Goal: Obtain resource: Obtain resource

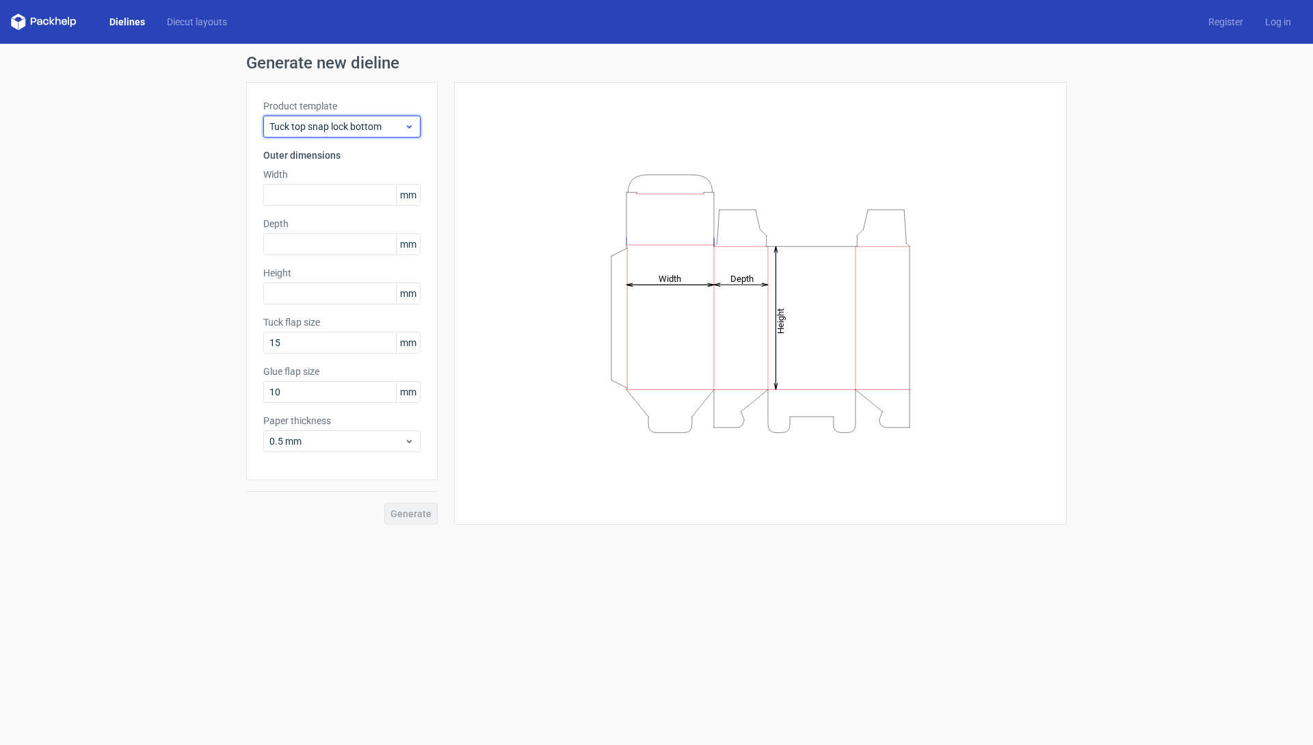
click at [411, 126] on use at bounding box center [409, 126] width 5 height 3
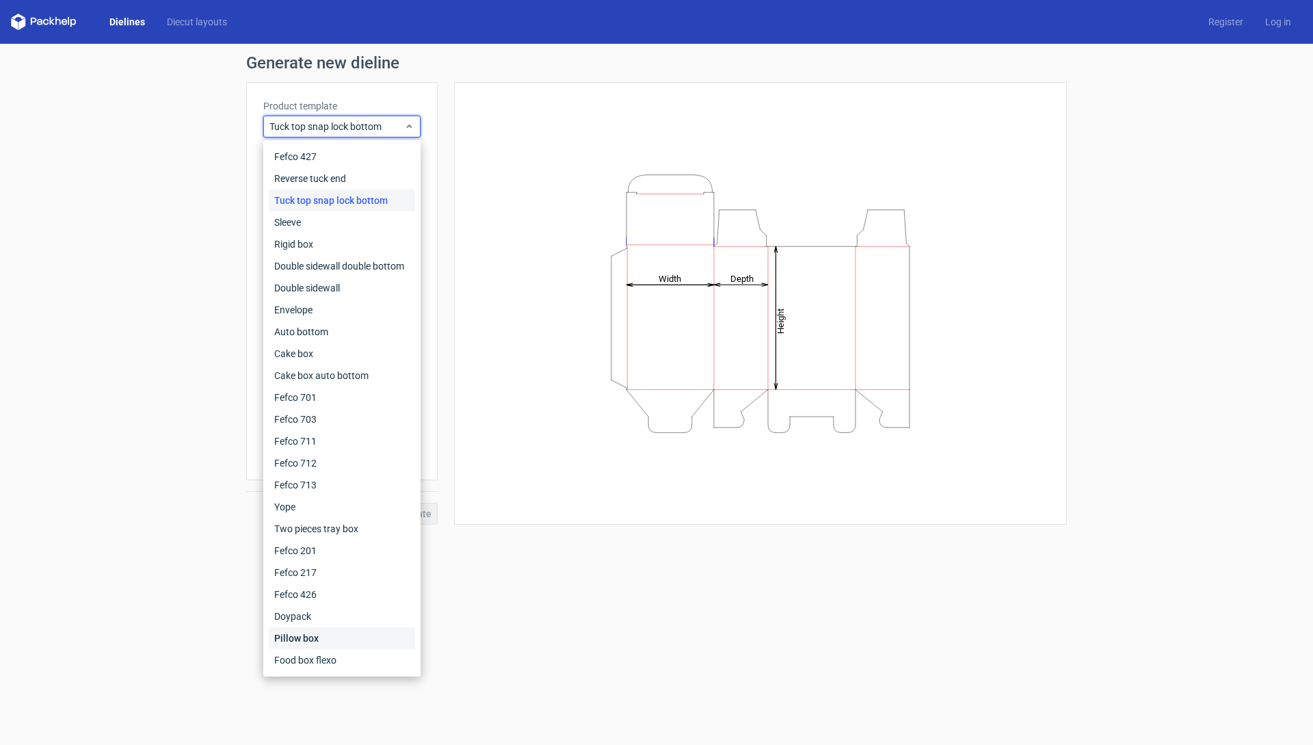
click at [308, 639] on div "Pillow box" at bounding box center [342, 638] width 146 height 22
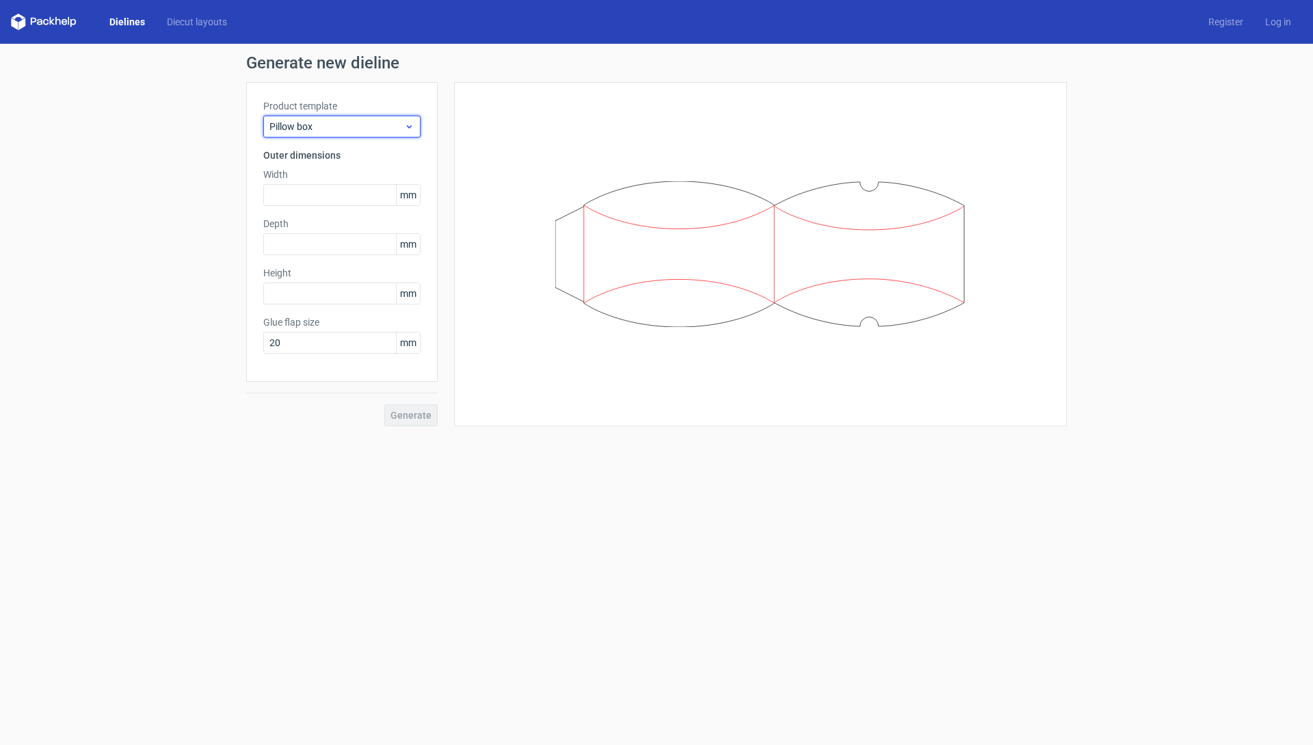
click at [403, 122] on span "Pillow box" at bounding box center [336, 127] width 135 height 14
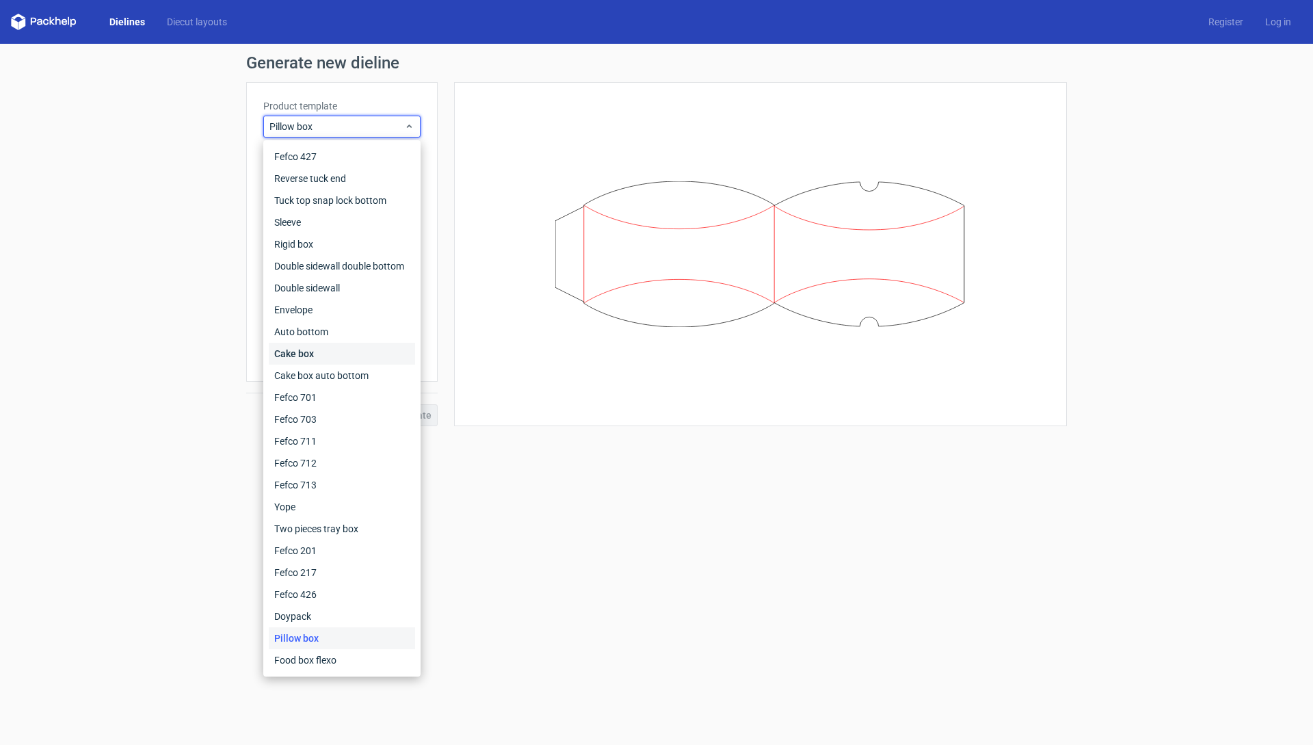
click at [309, 356] on div "Cake box" at bounding box center [342, 354] width 146 height 22
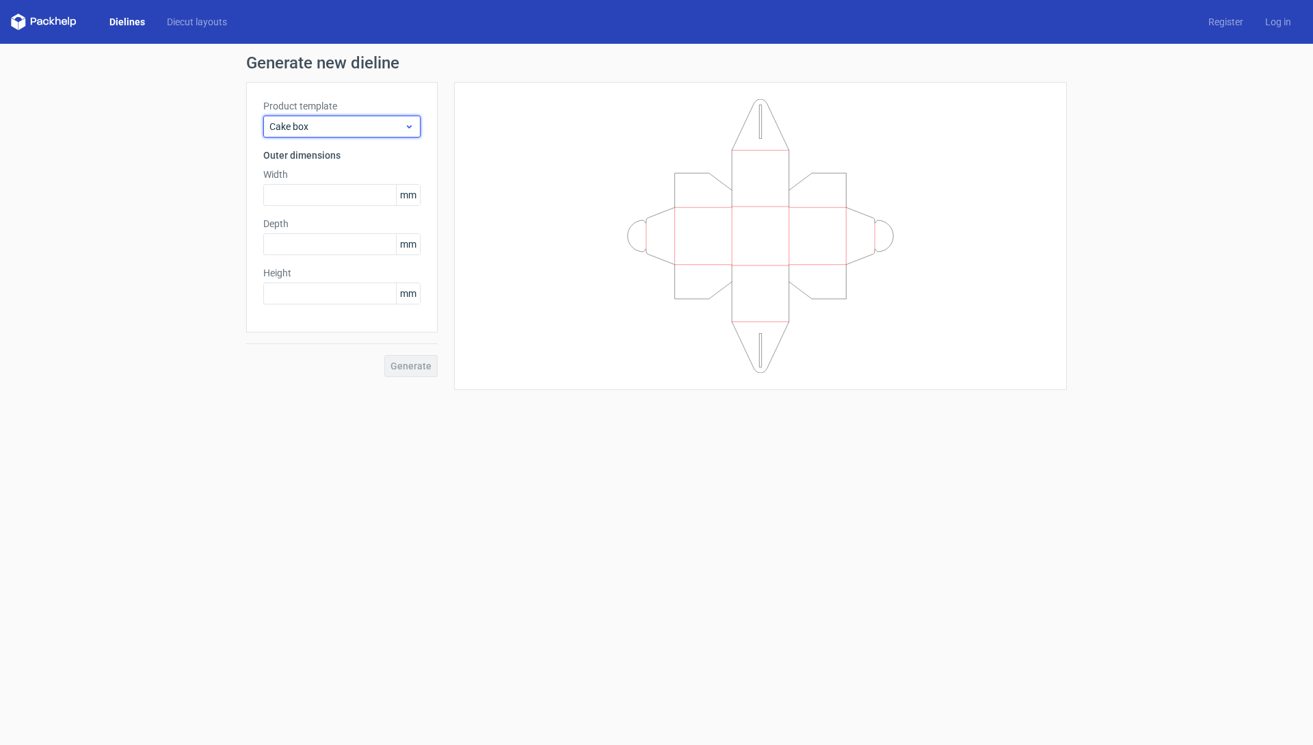
click at [411, 127] on icon at bounding box center [409, 126] width 10 height 11
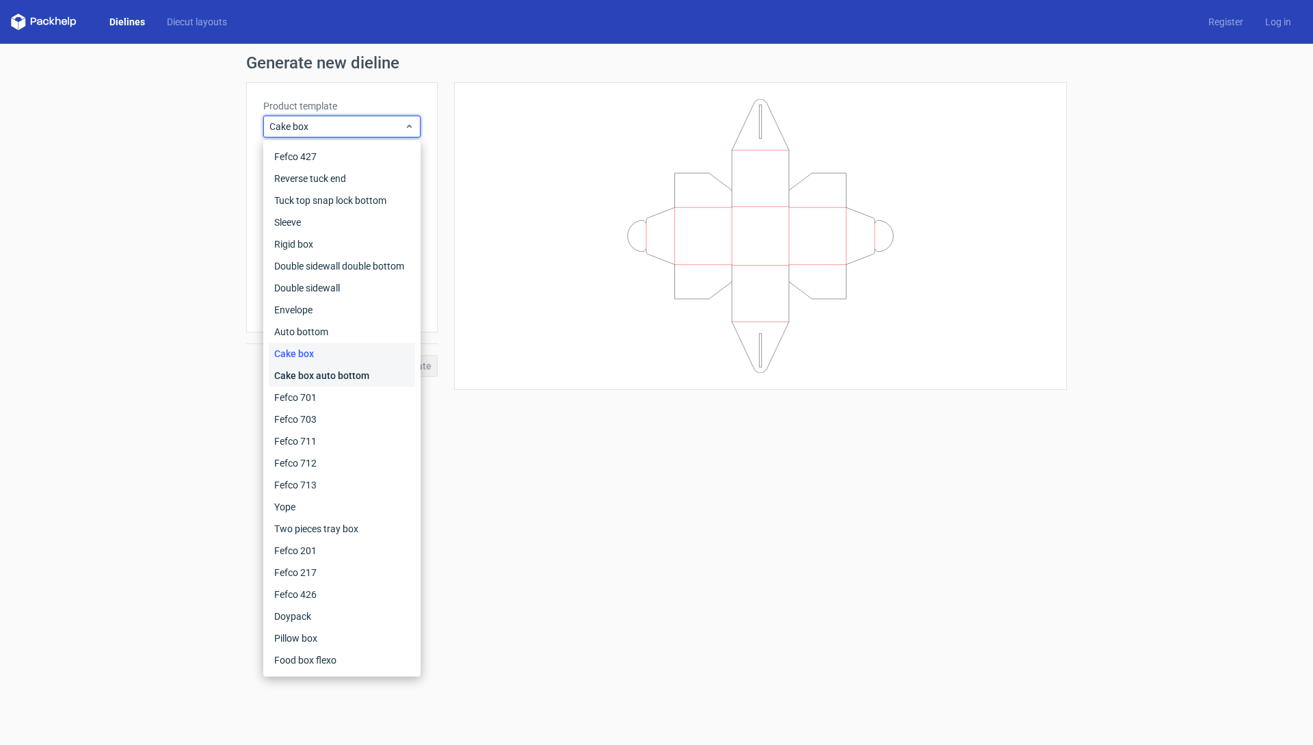
click at [351, 371] on div "Cake box auto bottom" at bounding box center [342, 375] width 146 height 22
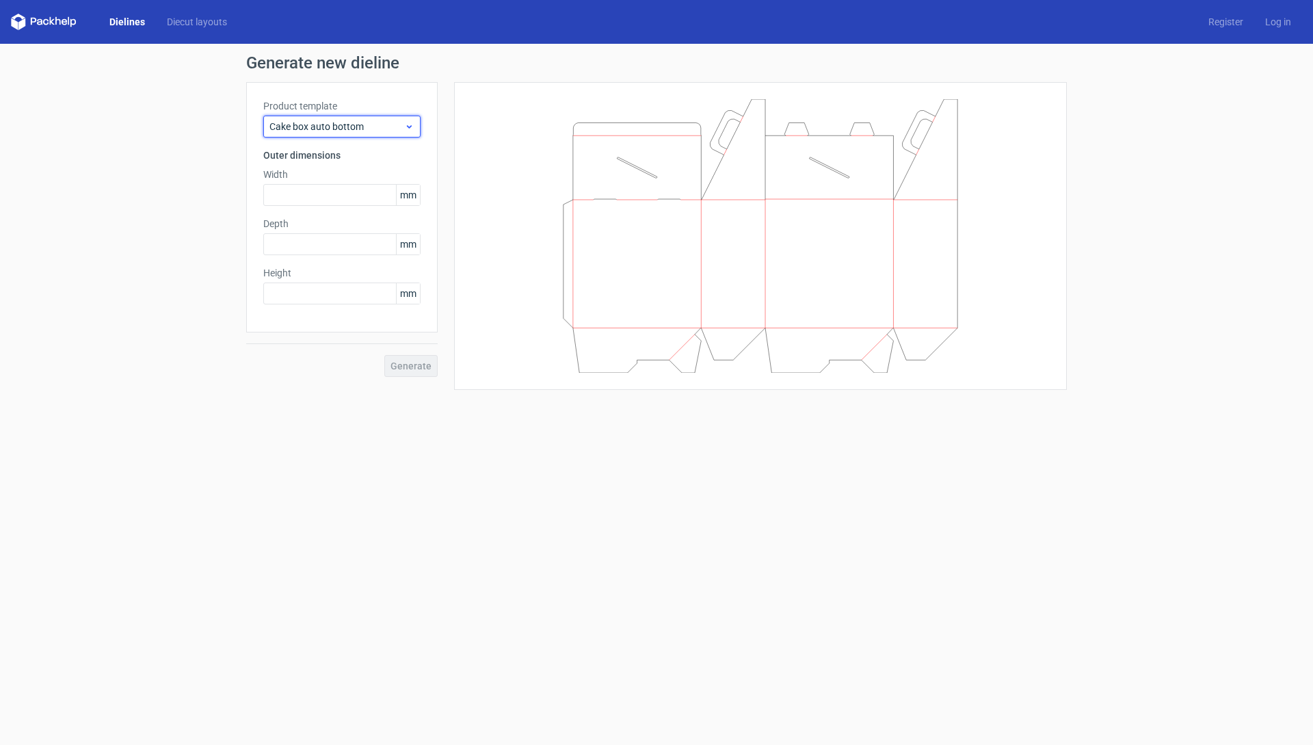
click at [414, 122] on div "Cake box auto bottom" at bounding box center [341, 127] width 157 height 22
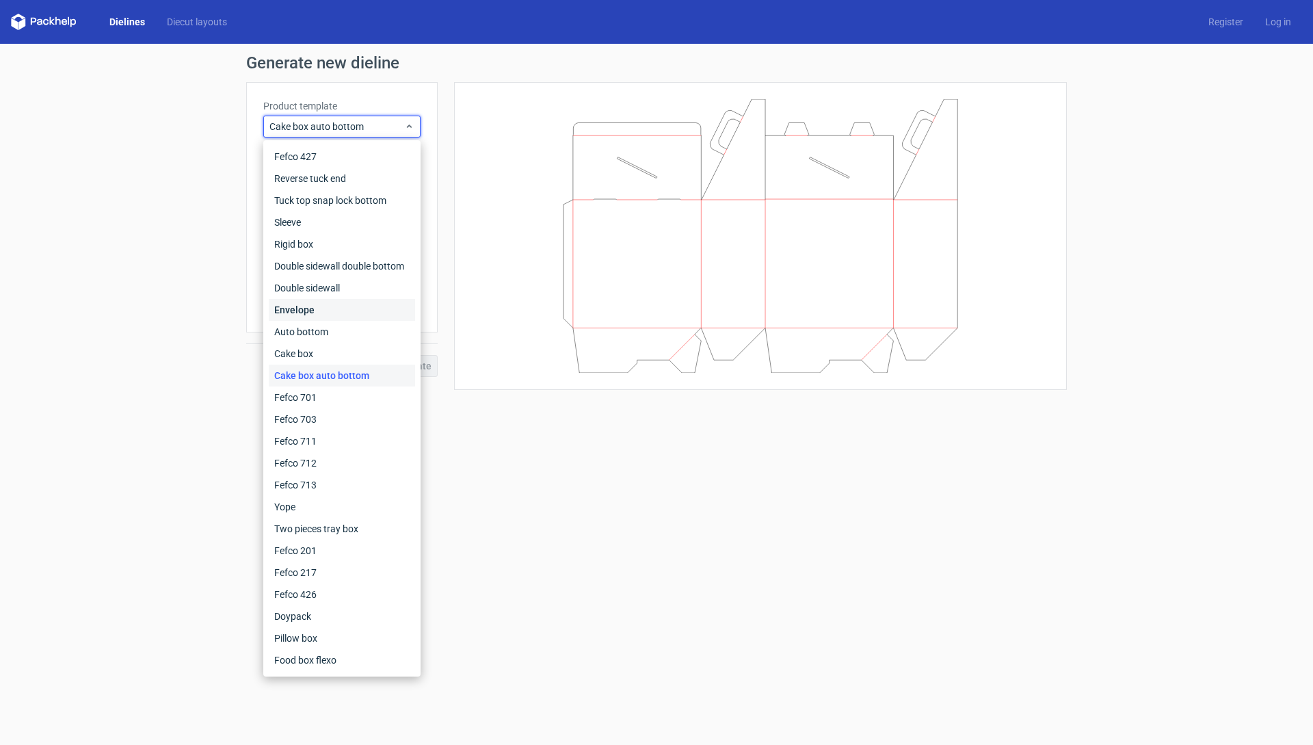
click at [304, 312] on div "Envelope" at bounding box center [342, 310] width 146 height 22
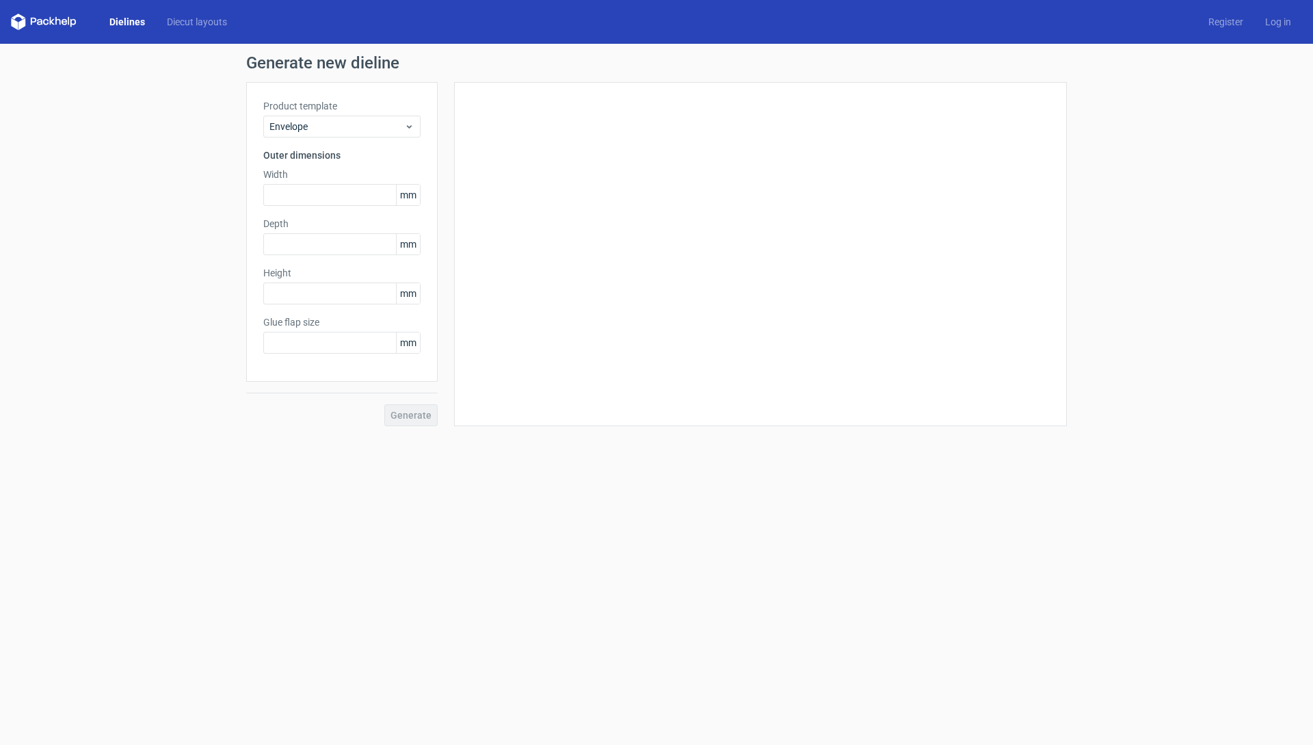
type input "20"
click at [410, 126] on use at bounding box center [409, 126] width 5 height 3
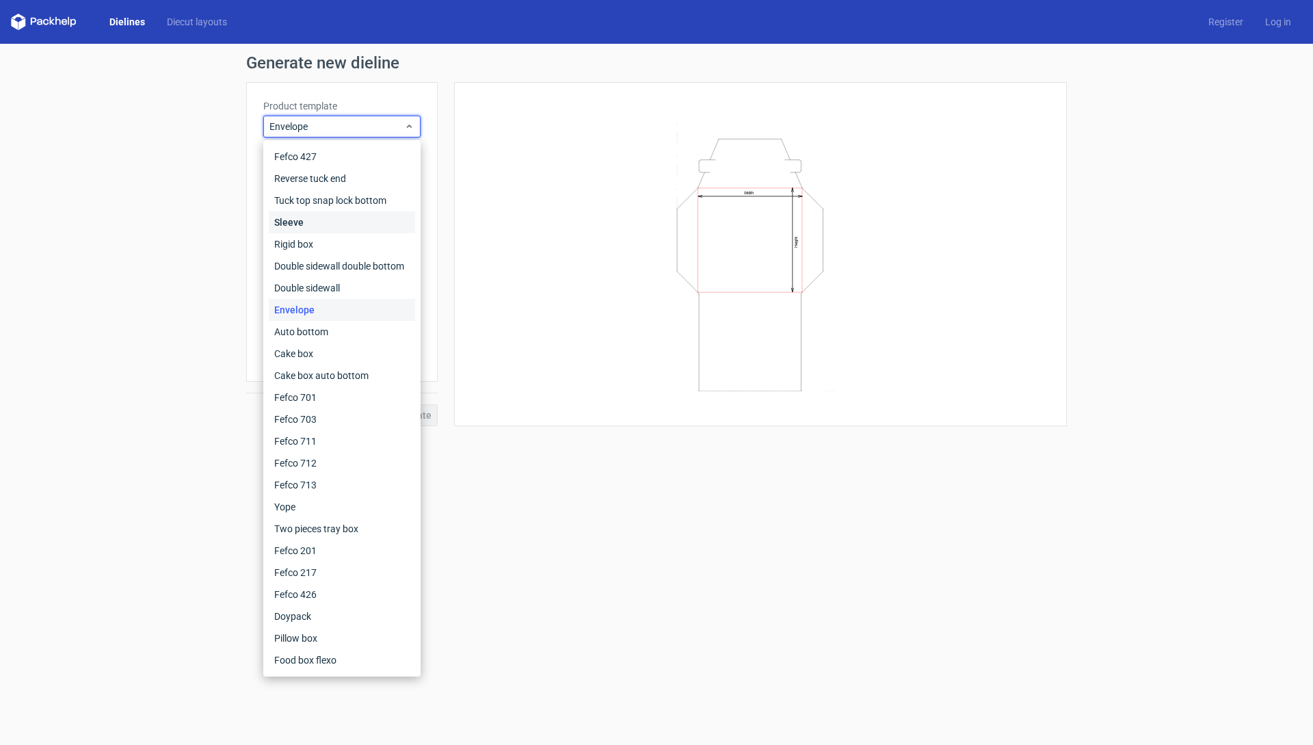
click at [318, 221] on div "Sleeve" at bounding box center [342, 222] width 146 height 22
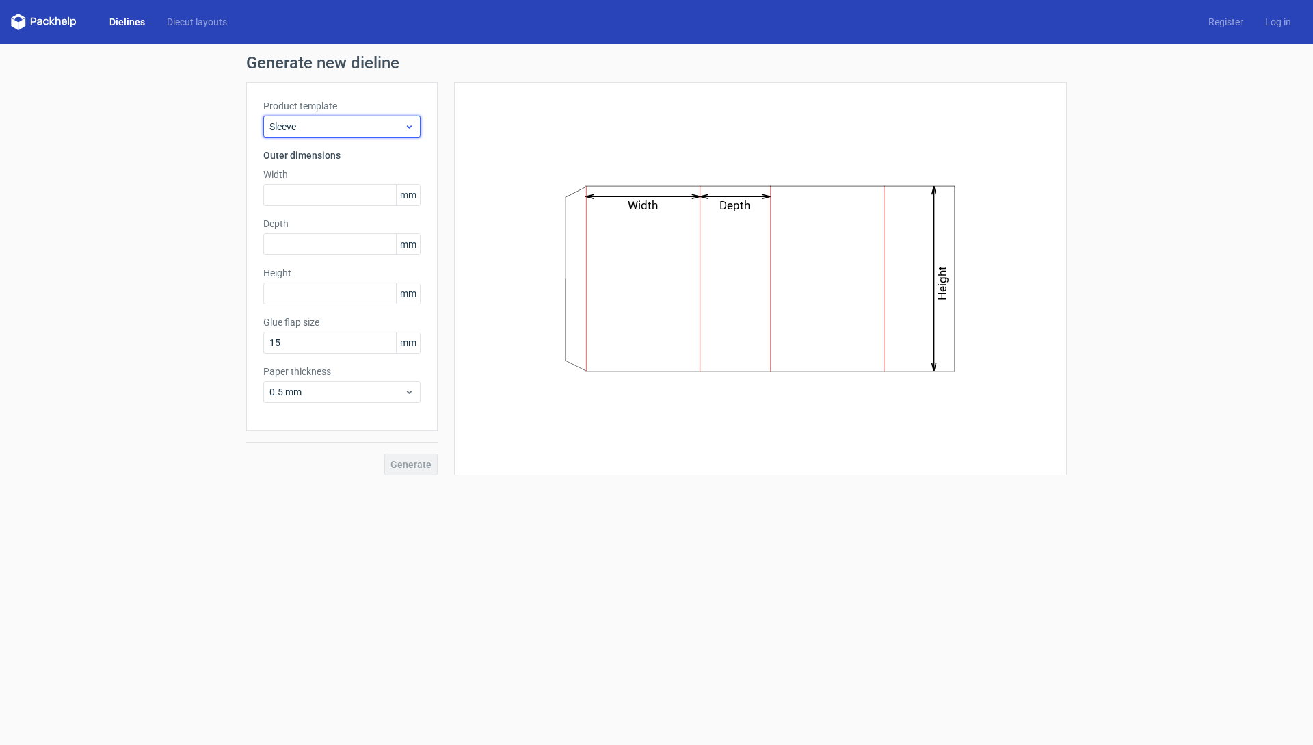
click at [413, 129] on icon at bounding box center [409, 126] width 10 height 11
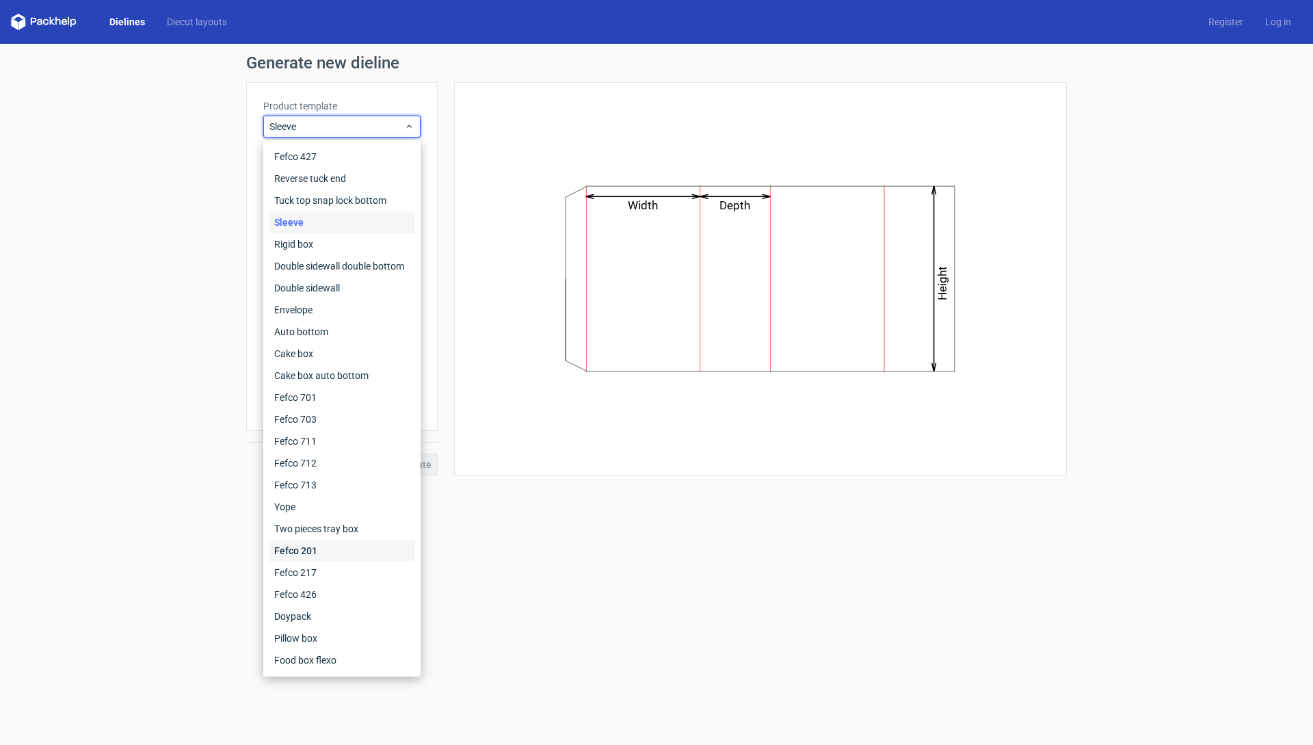
click at [304, 548] on div "Fefco 201" at bounding box center [342, 550] width 146 height 22
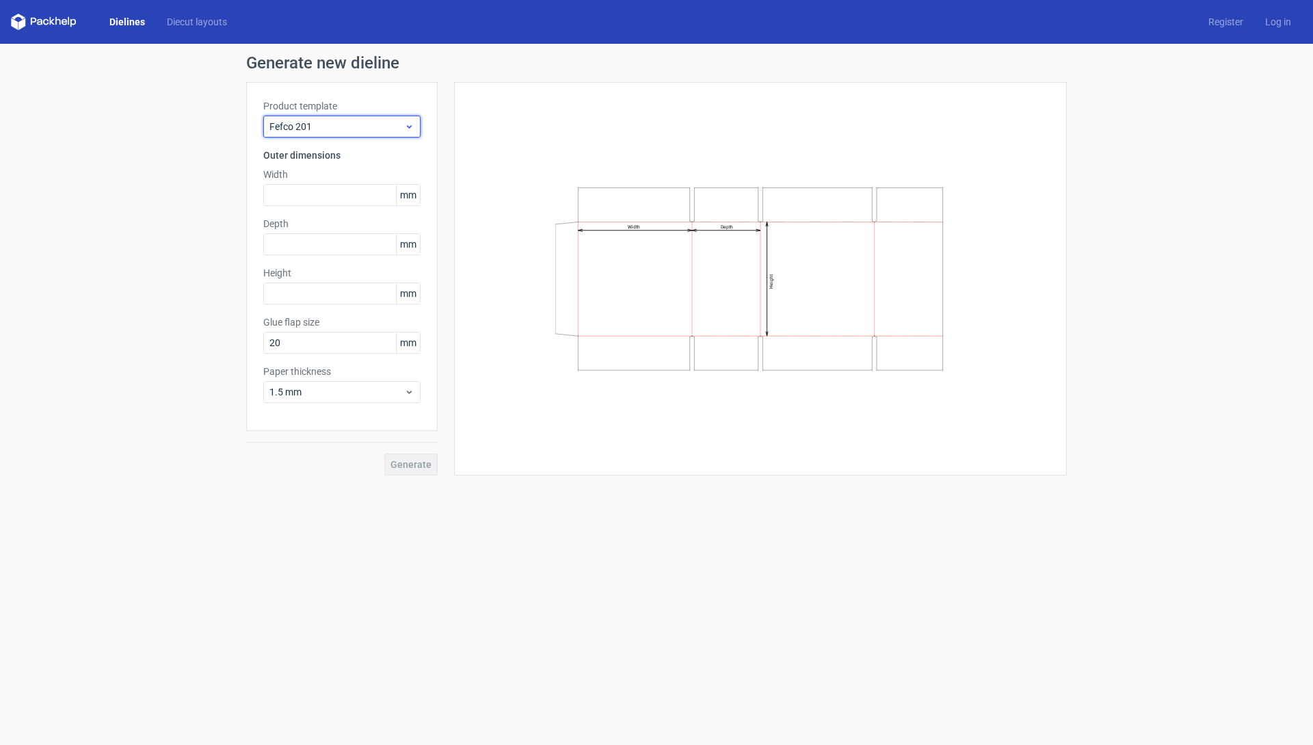
click at [410, 127] on use at bounding box center [409, 126] width 5 height 3
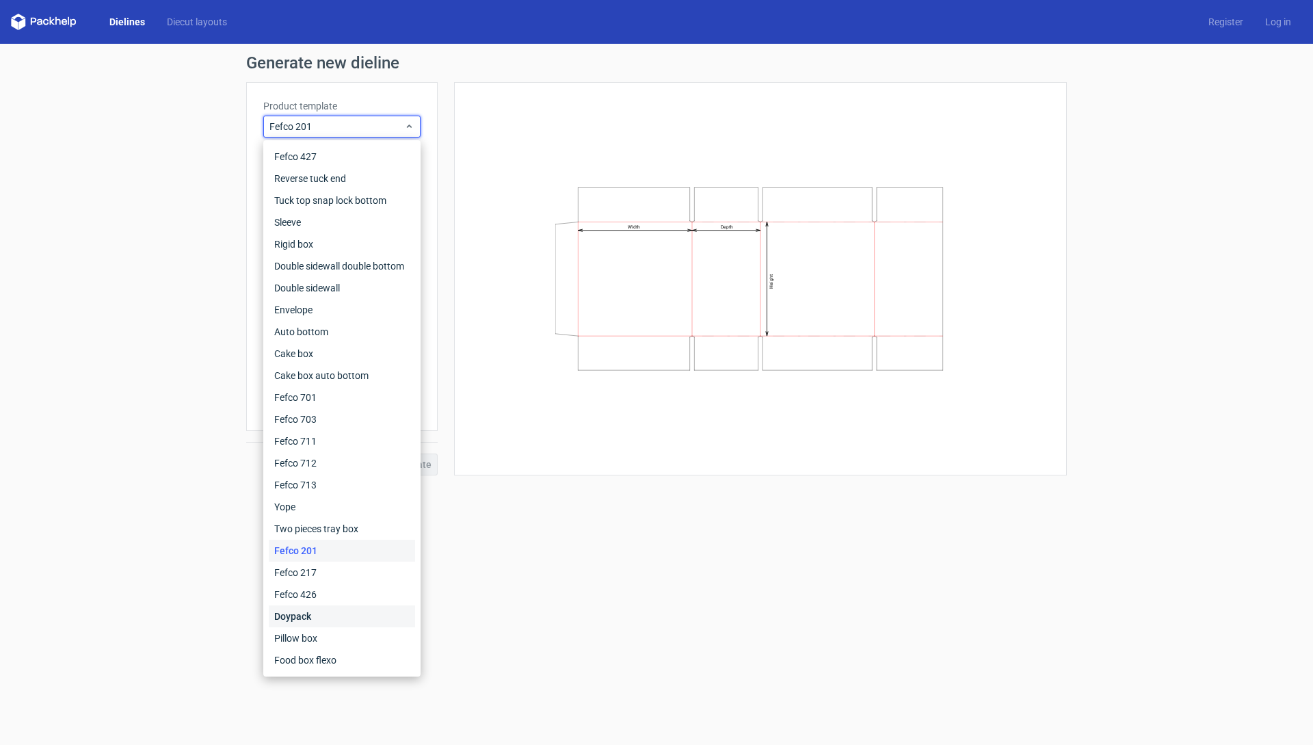
click at [325, 609] on div "Doypack" at bounding box center [342, 616] width 146 height 22
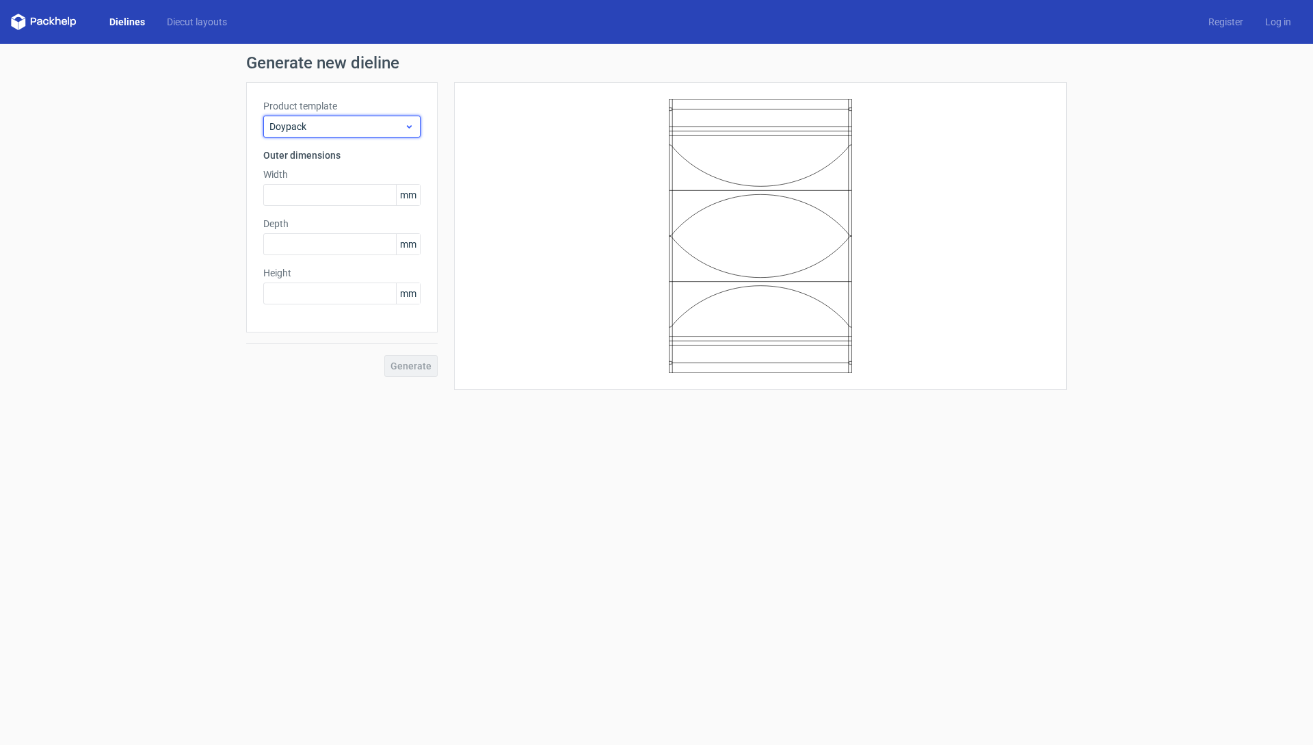
click at [410, 125] on icon at bounding box center [409, 126] width 10 height 11
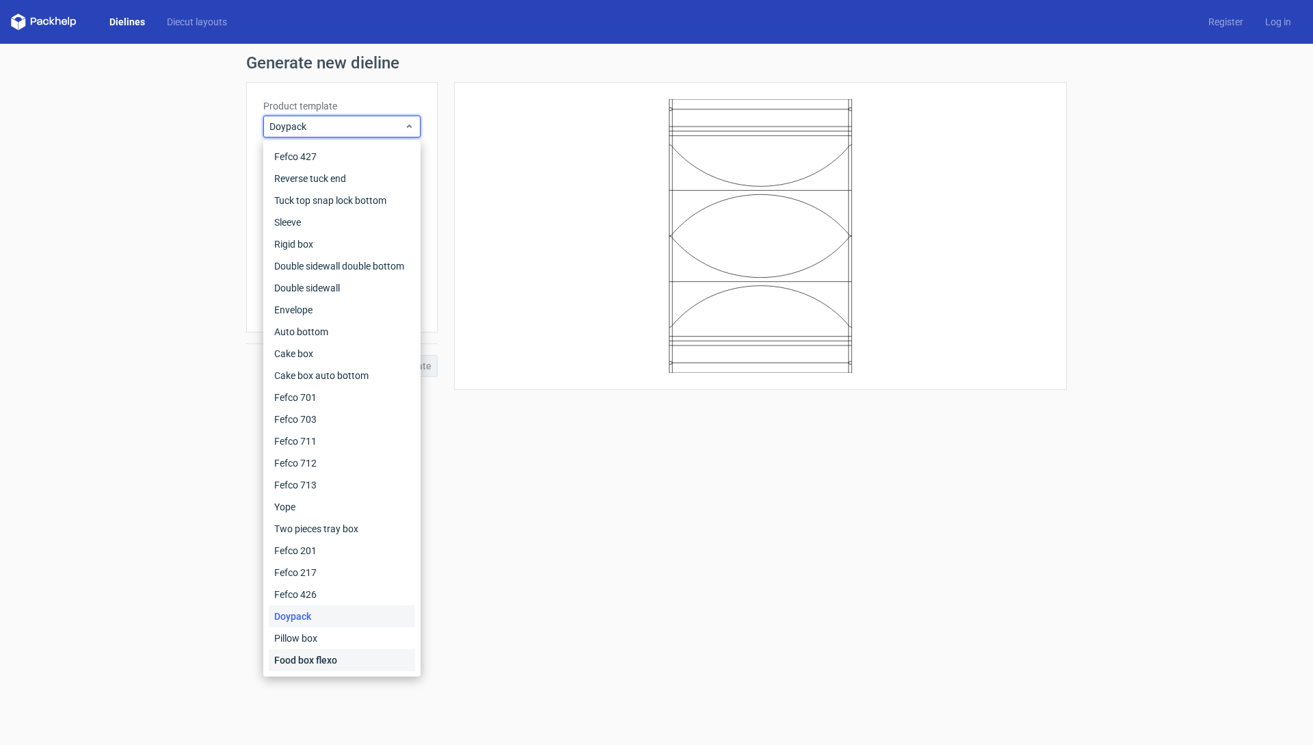
click at [336, 655] on div "Food box flexo" at bounding box center [342, 660] width 146 height 22
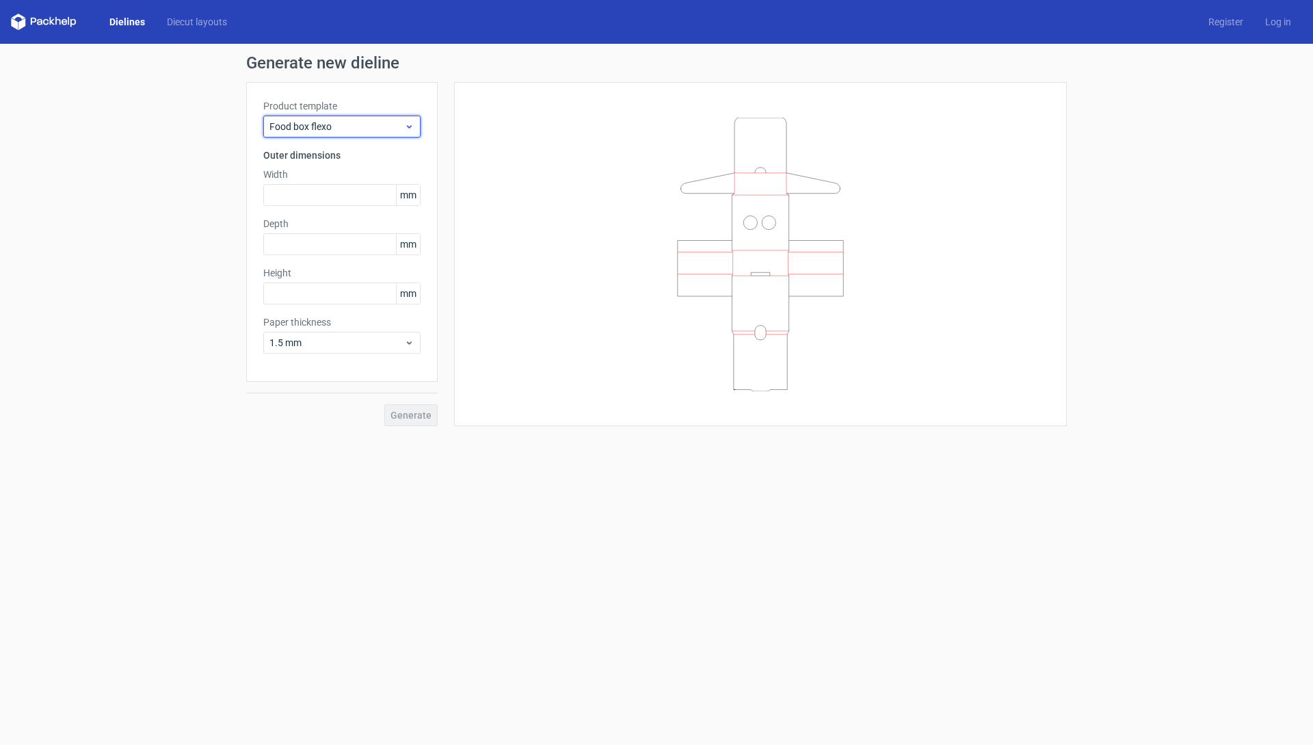
click at [408, 123] on icon at bounding box center [409, 126] width 10 height 11
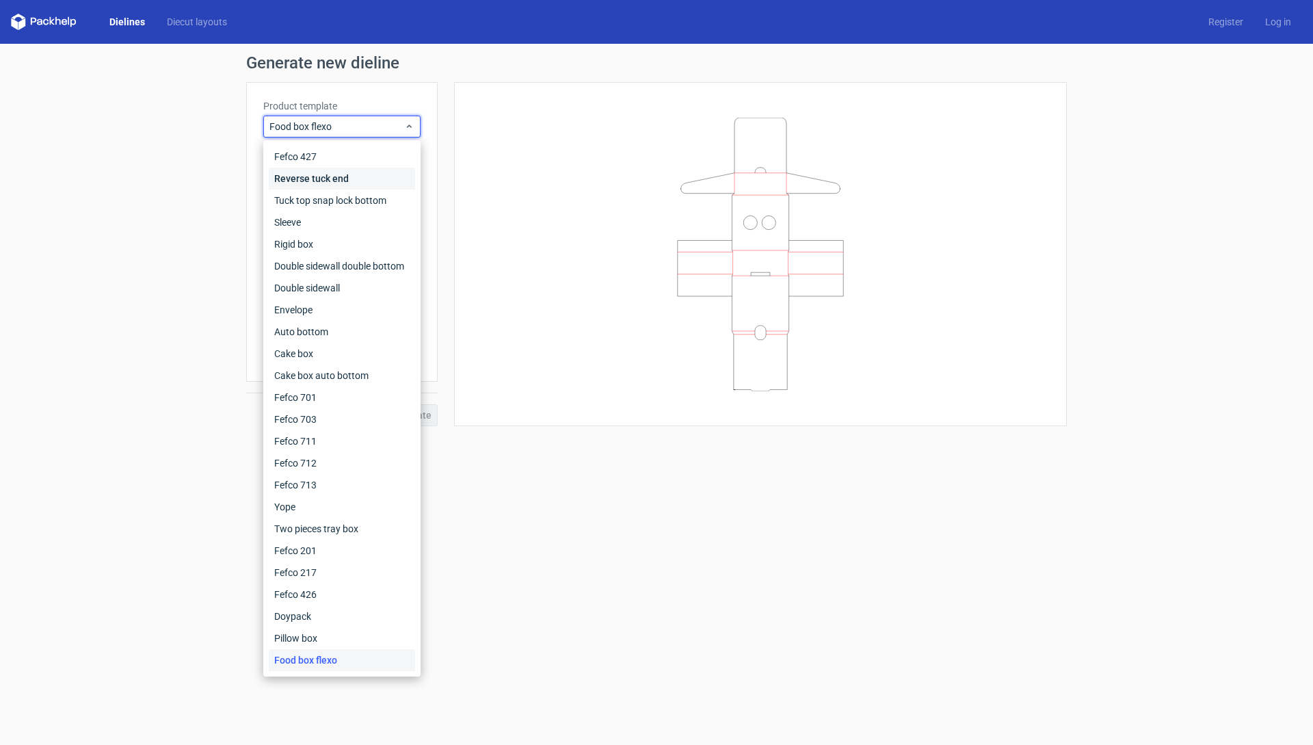
click at [348, 174] on div "Reverse tuck end" at bounding box center [342, 179] width 146 height 22
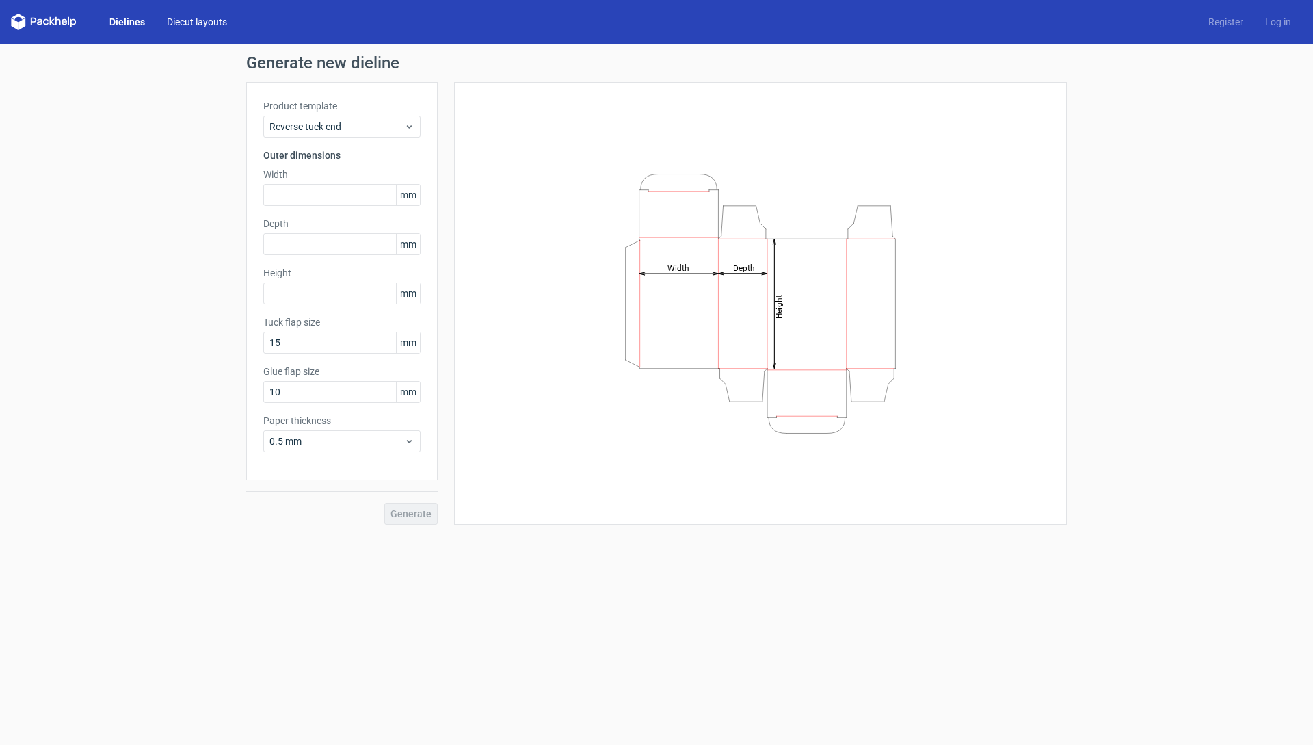
click at [200, 20] on link "Diecut layouts" at bounding box center [197, 22] width 82 height 14
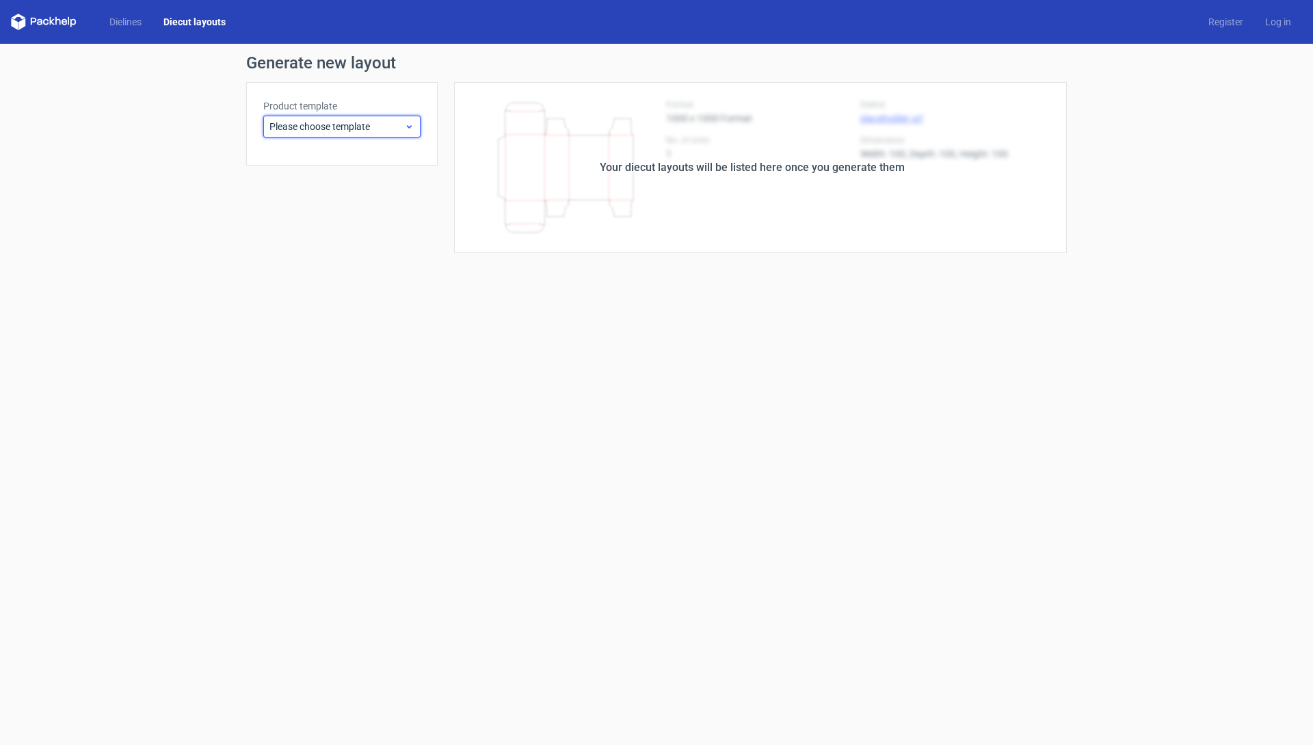
click at [377, 127] on span "Please choose template" at bounding box center [336, 127] width 135 height 14
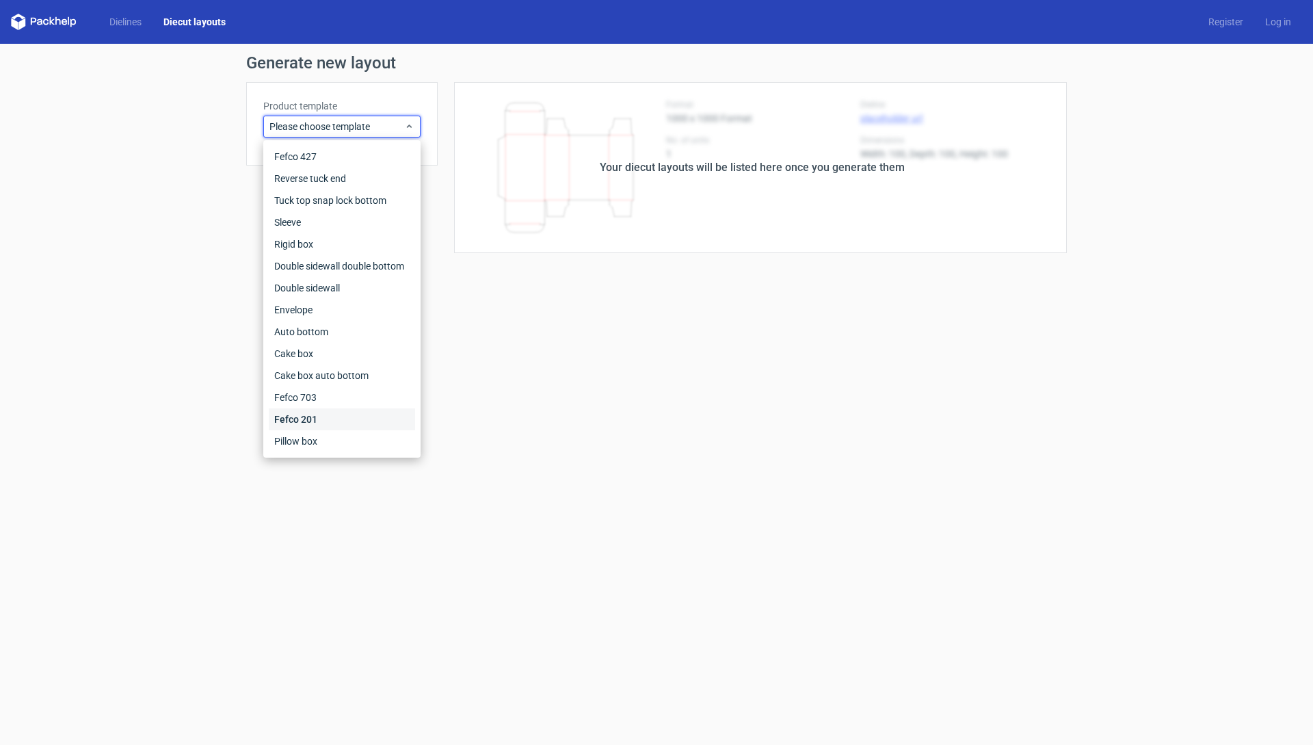
click at [305, 423] on div "Fefco 201" at bounding box center [342, 419] width 146 height 22
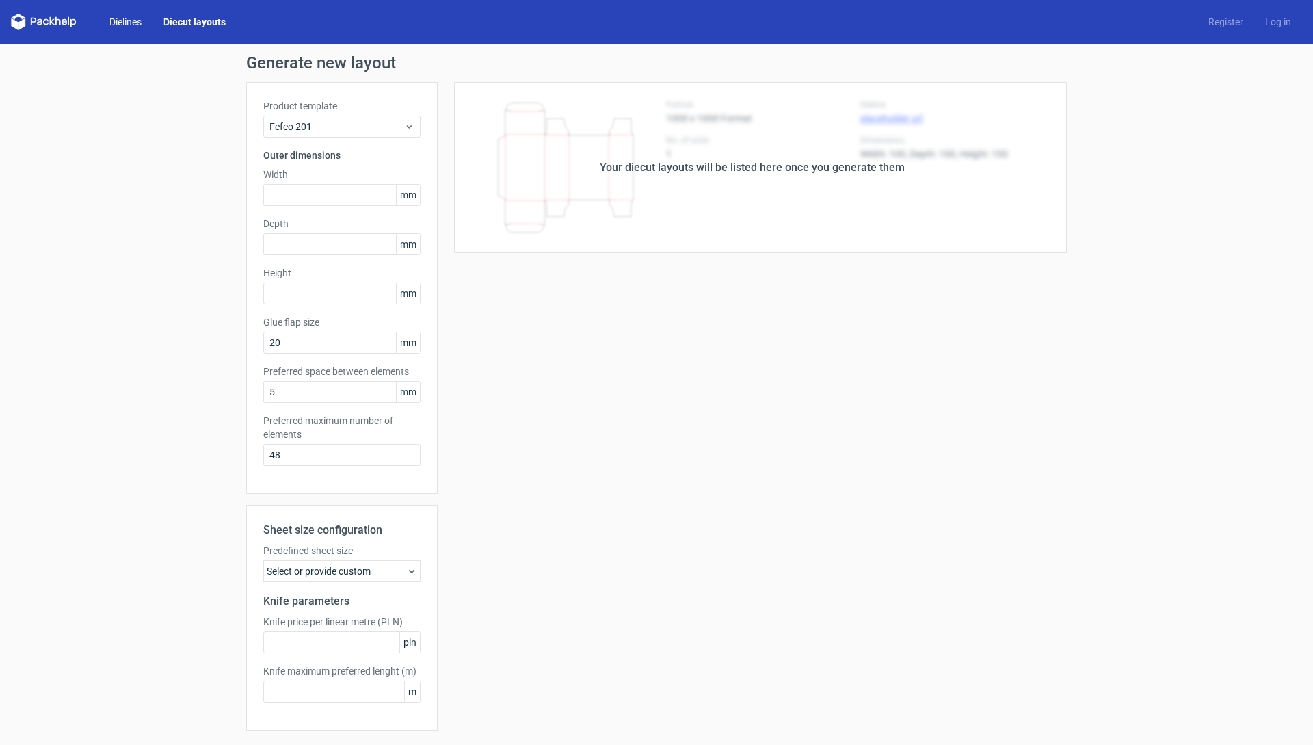
click at [122, 24] on link "Dielines" at bounding box center [125, 22] width 54 height 14
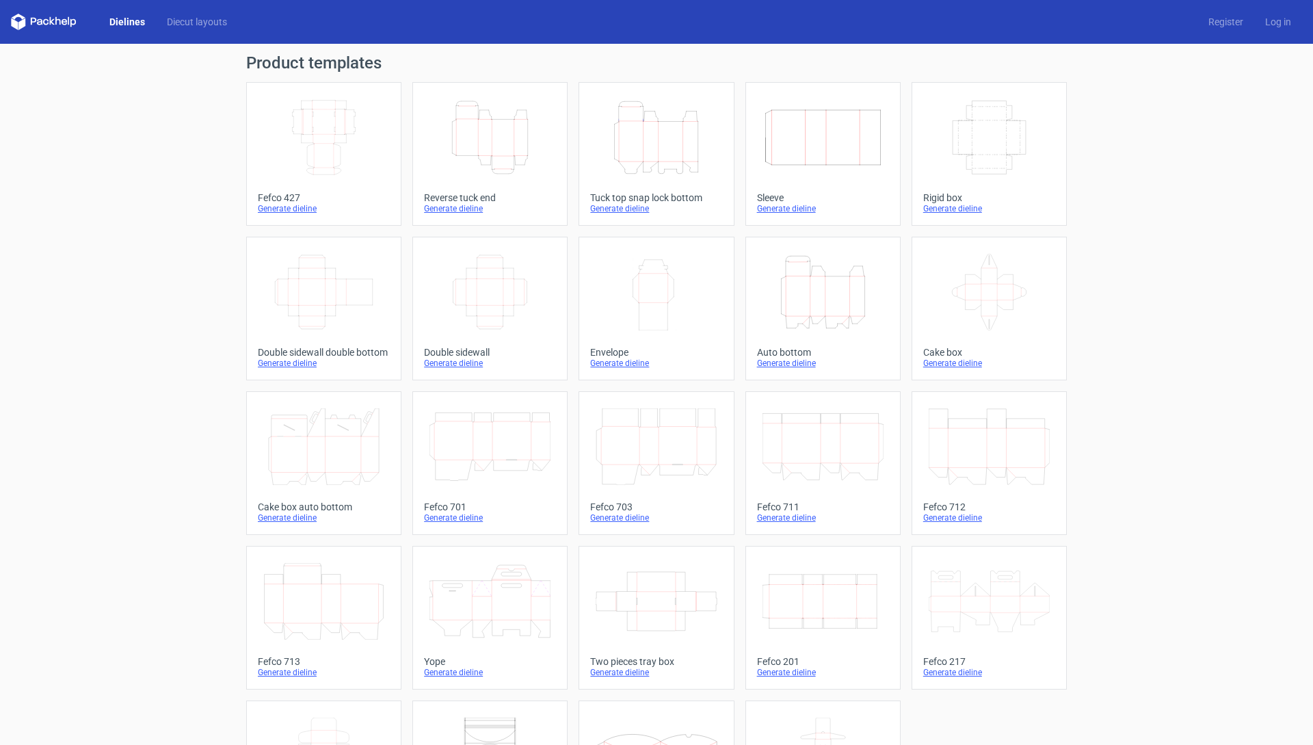
scroll to position [110, 0]
